Goal: Communication & Community: Participate in discussion

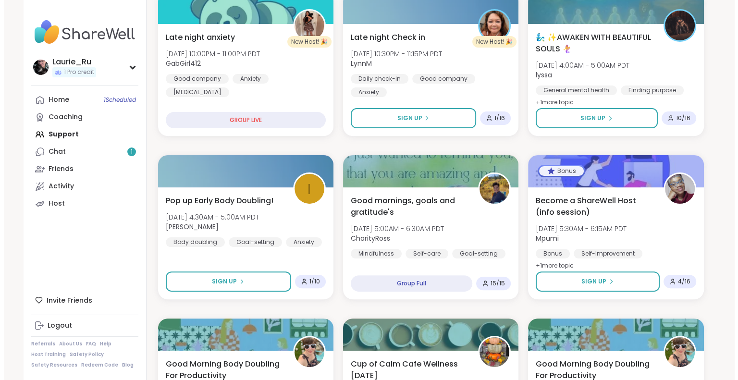
scroll to position [196, 0]
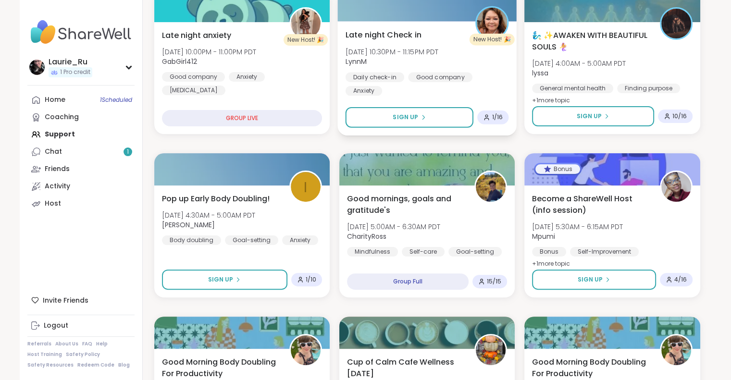
click at [417, 81] on div "Good company" at bounding box center [440, 77] width 64 height 10
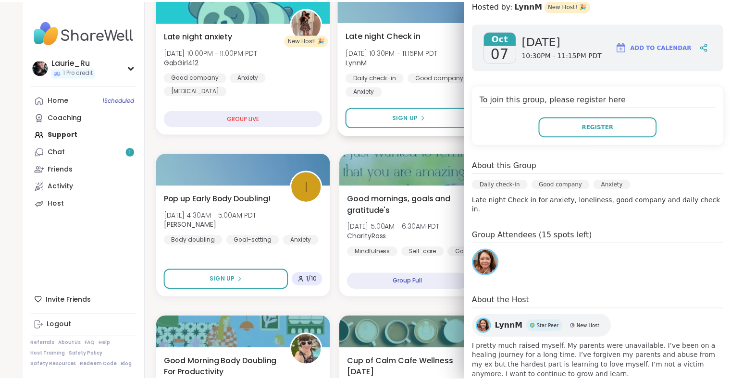
scroll to position [121, 0]
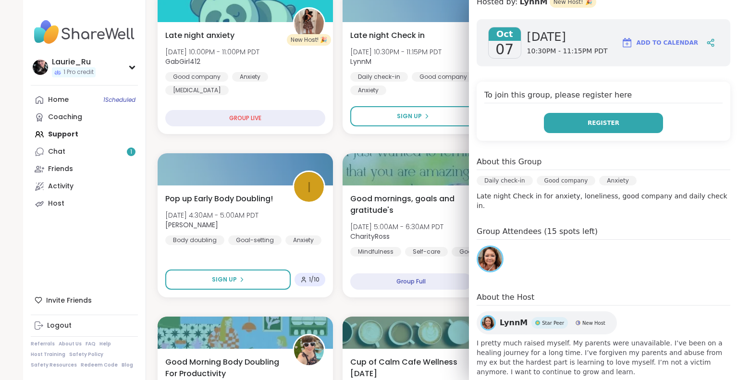
click at [615, 119] on button "Register" at bounding box center [603, 123] width 119 height 20
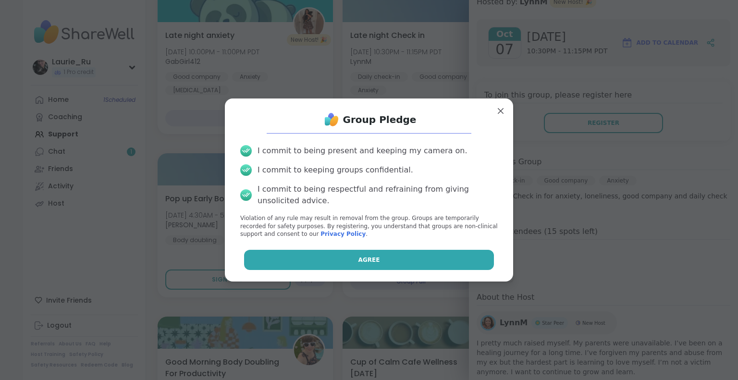
click at [461, 256] on button "Agree" at bounding box center [369, 260] width 250 height 20
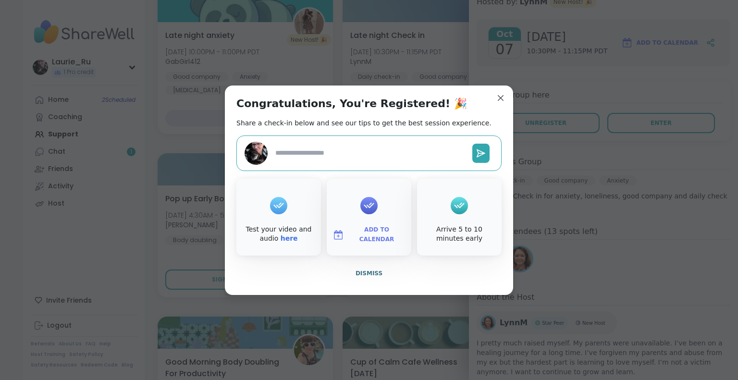
type textarea "*"
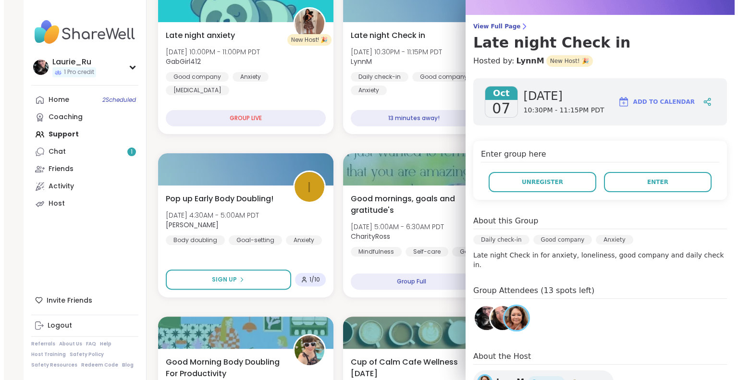
scroll to position [0, 0]
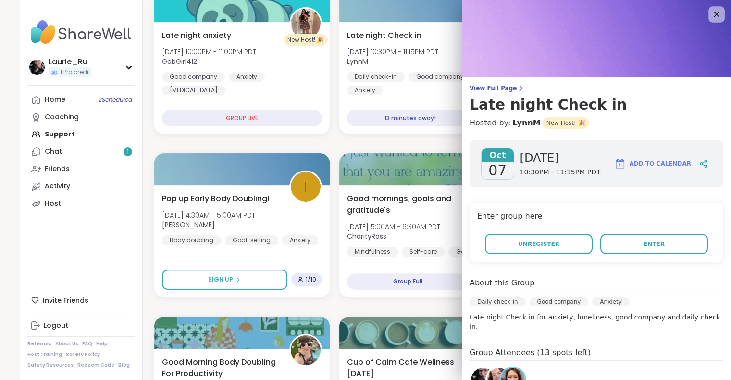
click at [713, 14] on icon at bounding box center [716, 15] width 6 height 6
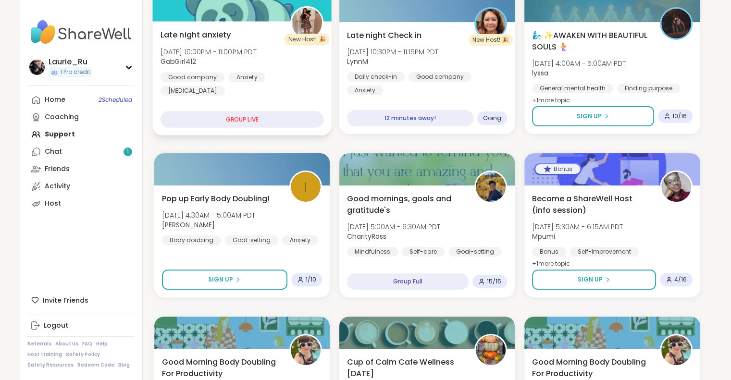
click at [281, 58] on div "Late night anxiety [DATE] 10:00PM - 11:00PM PDT GabGirl412 Good company Anxiety…" at bounding box center [241, 62] width 163 height 67
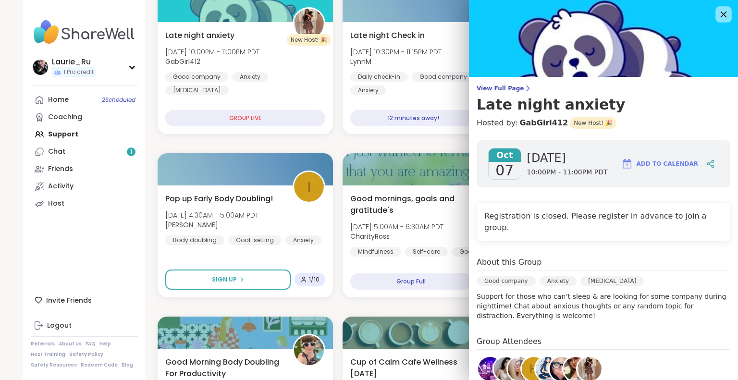
click at [717, 13] on icon at bounding box center [723, 14] width 12 height 12
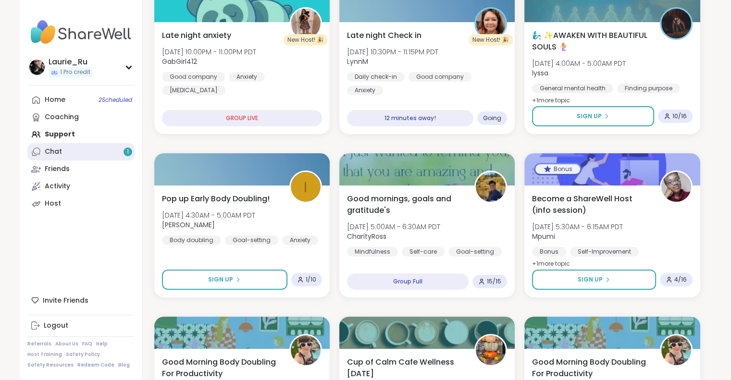
click at [56, 152] on div "Chat 1" at bounding box center [53, 152] width 17 height 10
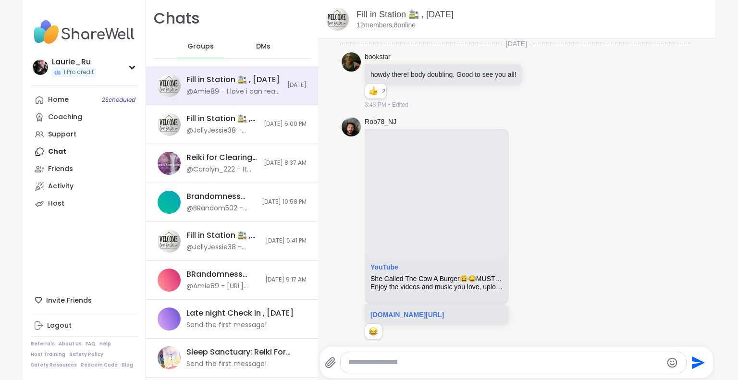
scroll to position [3086, 0]
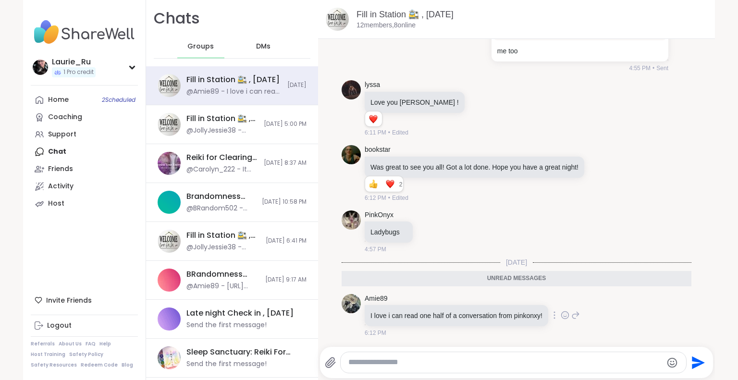
click at [561, 318] on icon at bounding box center [565, 315] width 9 height 10
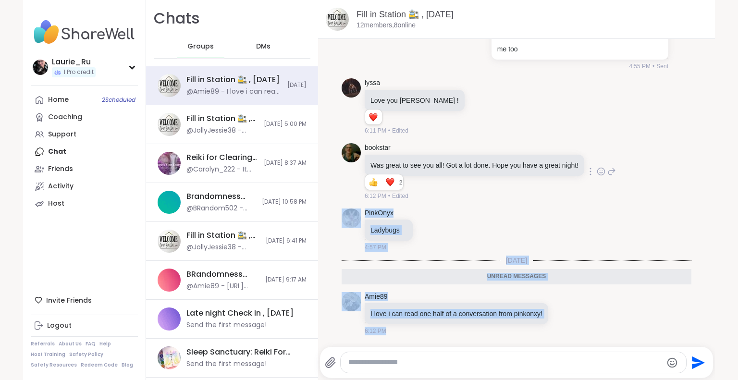
drag, startPoint x: 653, startPoint y: 337, endPoint x: 644, endPoint y: 189, distance: 148.3
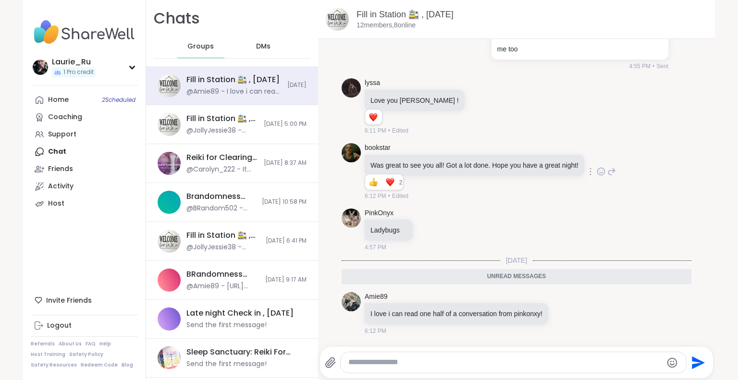
click at [644, 189] on div "bookstar Was great to see you all! Got a lot done. Hope you have a great night!…" at bounding box center [517, 171] width 350 height 65
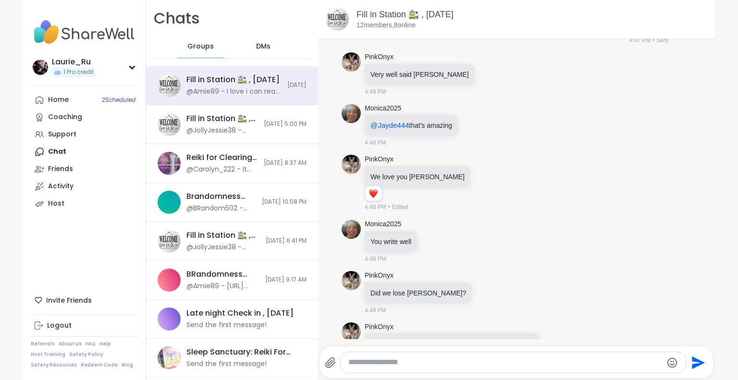
scroll to position [2080, 0]
